Goal: Information Seeking & Learning: Learn about a topic

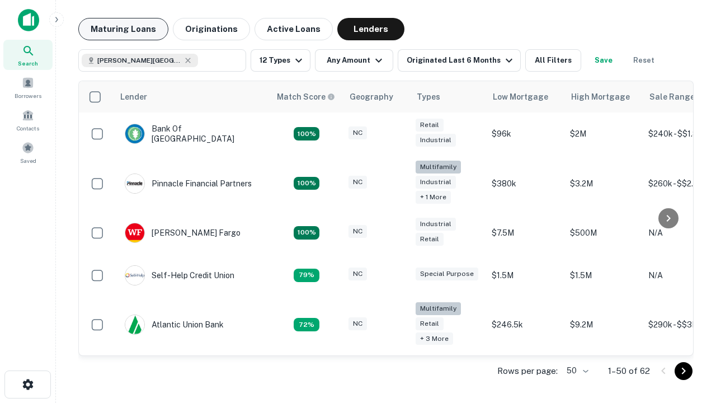
click at [123, 29] on button "Maturing Loans" at bounding box center [123, 29] width 90 height 22
